Goal: Information Seeking & Learning: Learn about a topic

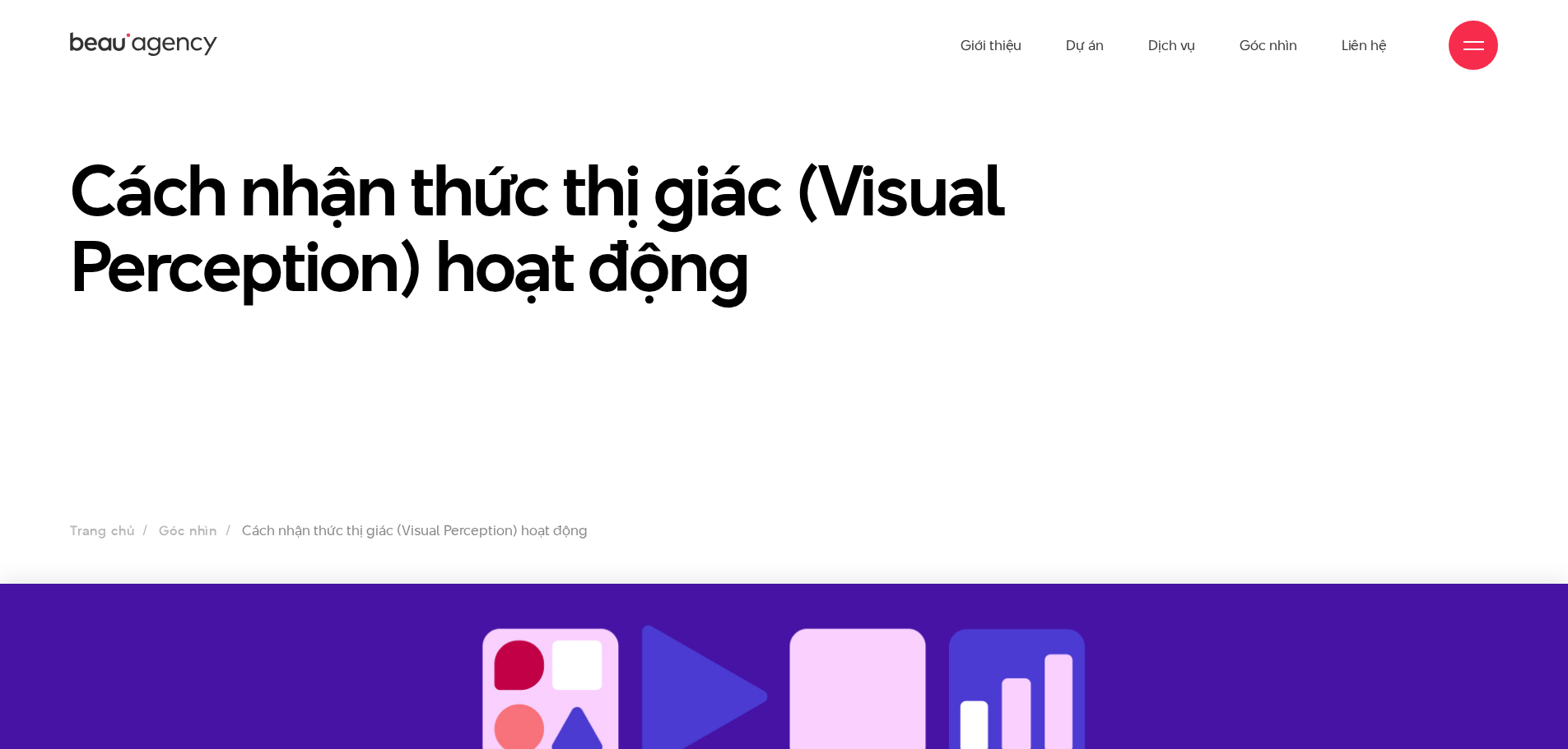
click at [169, 39] on icon at bounding box center [143, 45] width 148 height 29
